Goal: Task Accomplishment & Management: Manage account settings

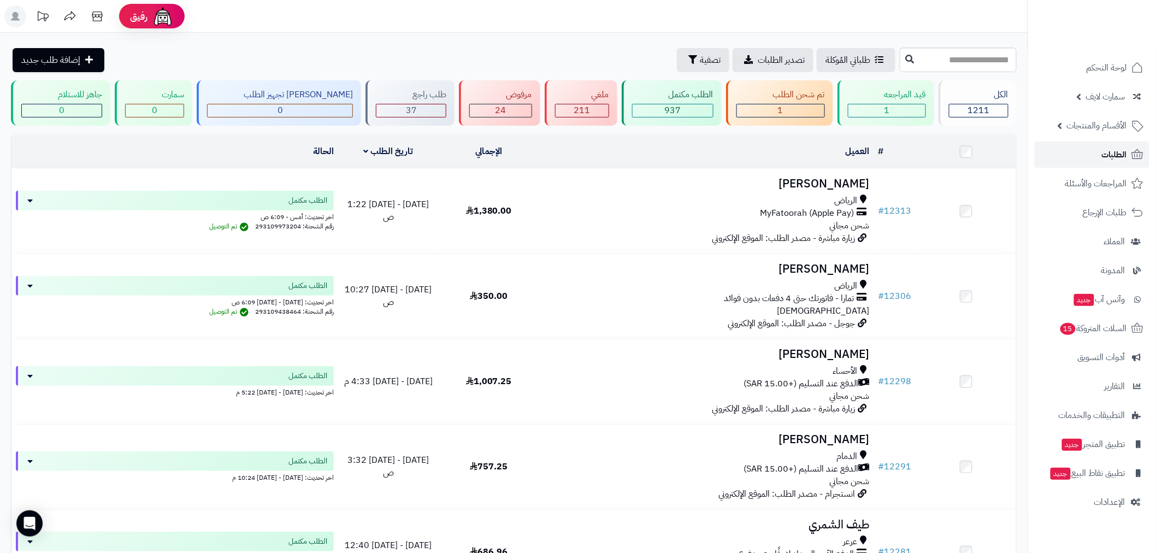
click at [1096, 154] on link "الطلبات" at bounding box center [1092, 155] width 115 height 26
click at [1111, 153] on span "الطلبات" at bounding box center [1114, 154] width 25 height 15
click at [1095, 156] on link "الطلبات" at bounding box center [1092, 155] width 115 height 26
drag, startPoint x: 1119, startPoint y: 146, endPoint x: 1118, endPoint y: 134, distance: 12.6
click at [1118, 147] on span "الطلبات" at bounding box center [1114, 154] width 25 height 15
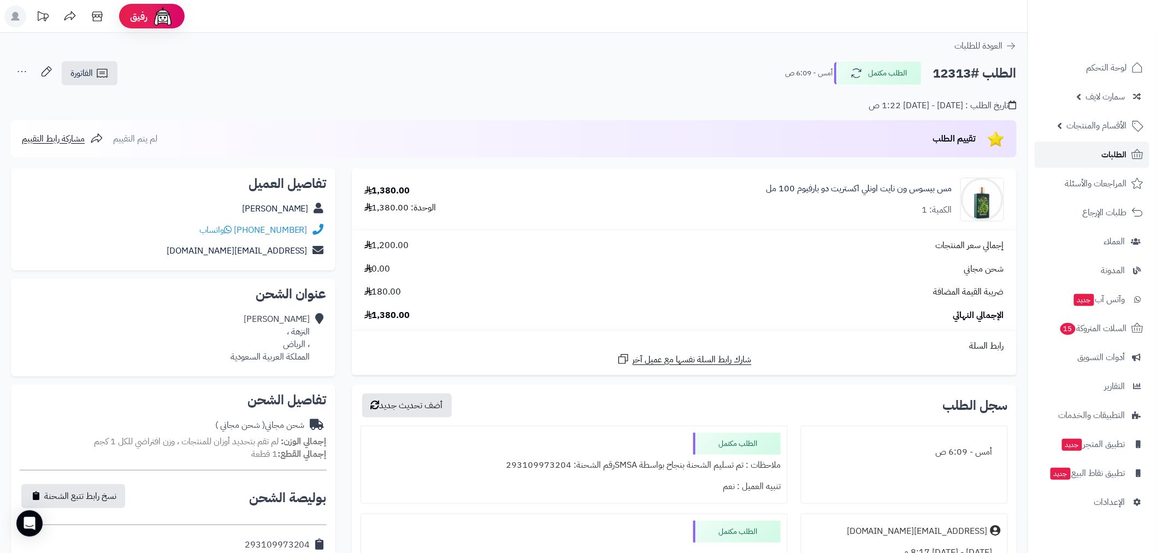
click at [1109, 152] on span "الطلبات" at bounding box center [1114, 154] width 25 height 15
